Goal: Navigation & Orientation: Find specific page/section

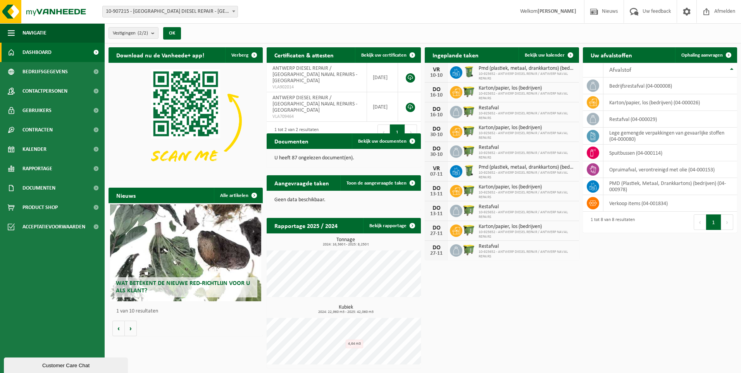
click at [168, 284] on span "Wat betekent de nieuwe RED-richtlijn voor u als klant?" at bounding box center [183, 287] width 134 height 14
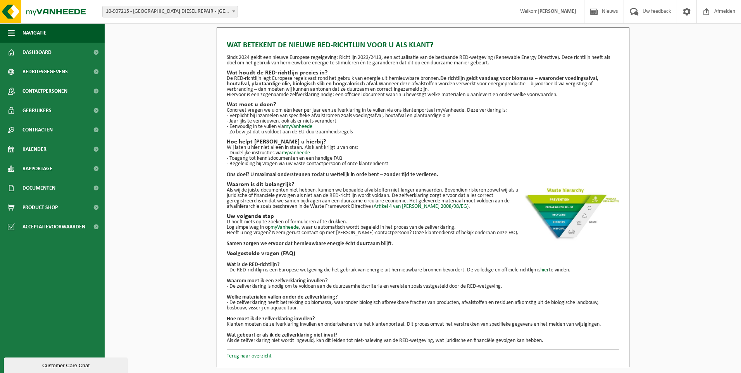
click at [249, 355] on link "Terug naar overzicht" at bounding box center [249, 356] width 45 height 6
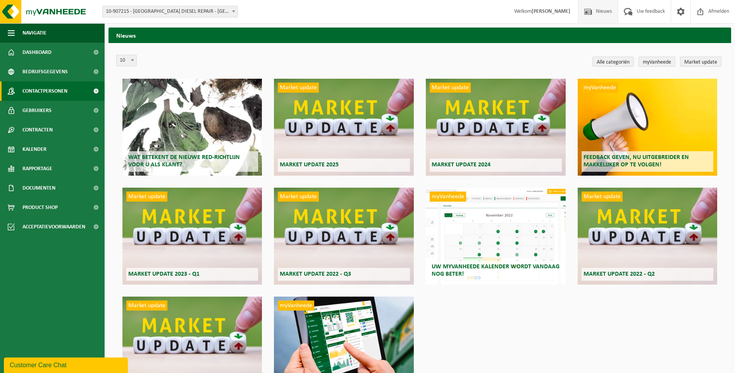
click at [59, 88] on span "Contactpersonen" at bounding box center [44, 90] width 45 height 19
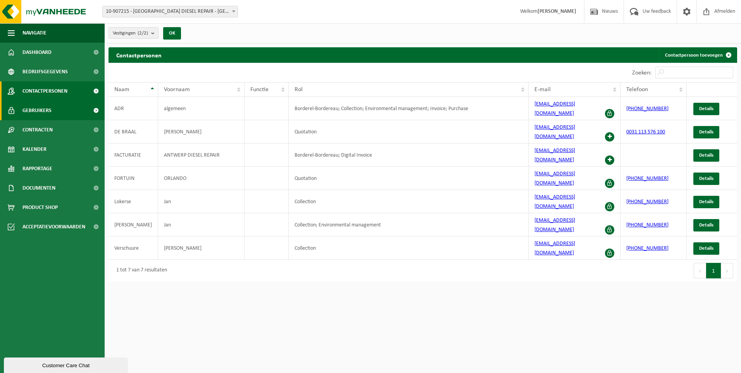
click at [41, 108] on span "Gebruikers" at bounding box center [36, 110] width 29 height 19
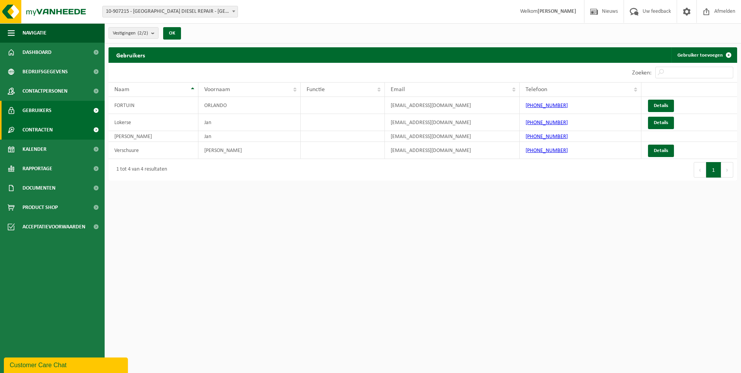
click at [94, 129] on span at bounding box center [95, 129] width 17 height 19
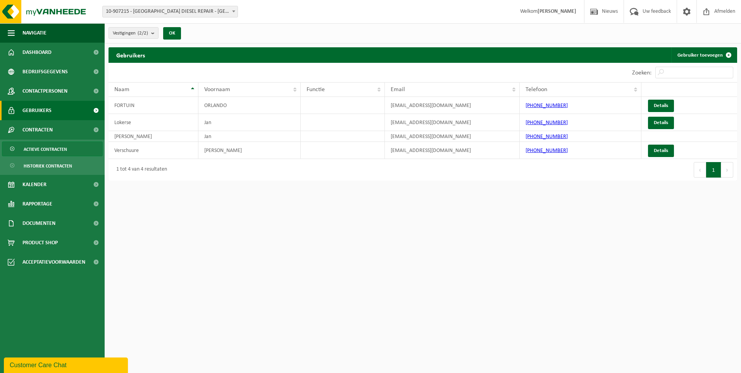
click at [65, 150] on span "Actieve contracten" at bounding box center [45, 149] width 43 height 15
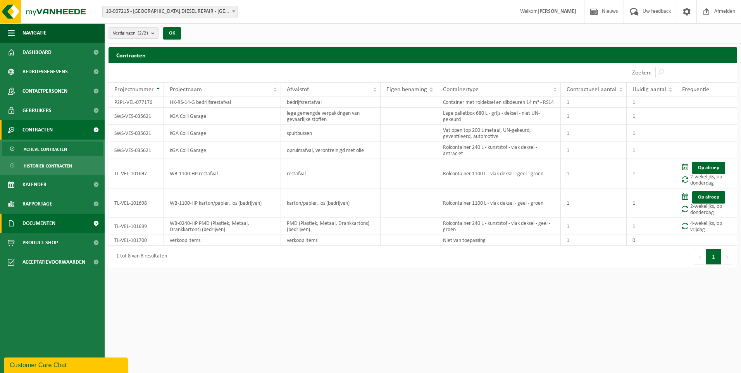
click at [59, 224] on link "Documenten" at bounding box center [52, 222] width 105 height 19
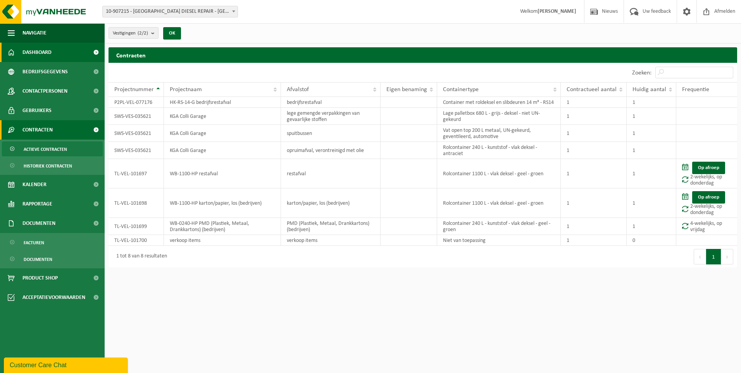
click at [28, 55] on span "Dashboard" at bounding box center [36, 52] width 29 height 19
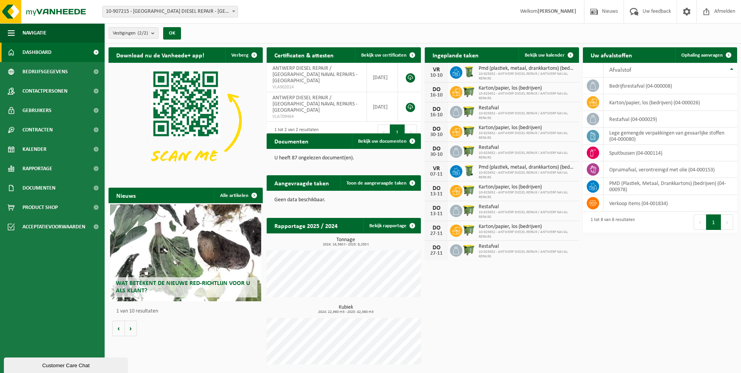
click at [231, 9] on span at bounding box center [234, 11] width 8 height 10
click at [308, 7] on div "Vestiging: 10-907215 - [GEOGRAPHIC_DATA] DIESEL REPAIR - [GEOGRAPHIC_DATA] 10-9…" at bounding box center [370, 12] width 741 height 24
